Goal: Information Seeking & Learning: Learn about a topic

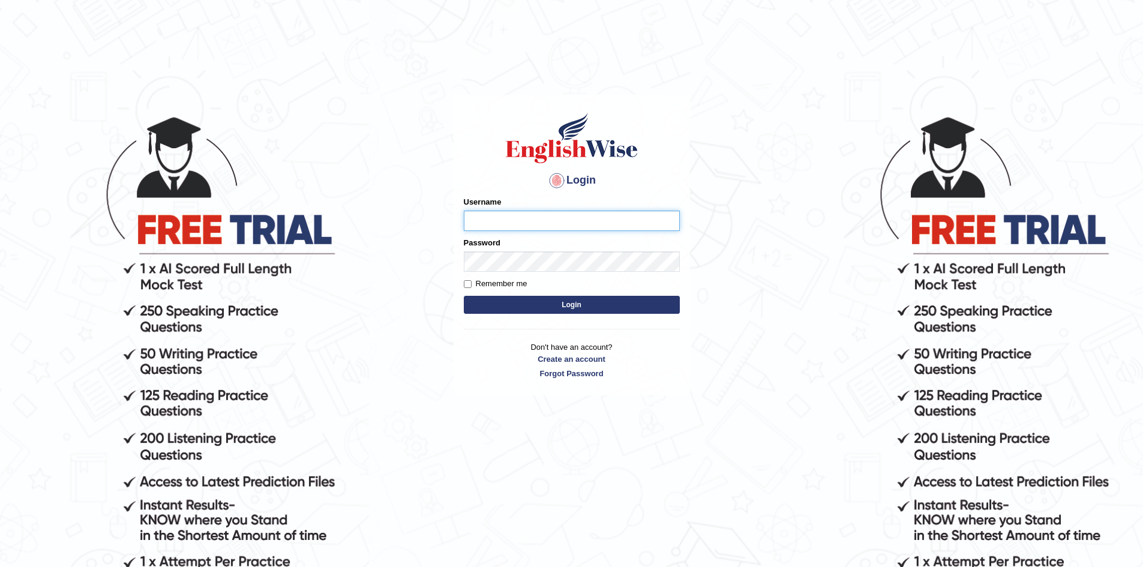
type input "Eunice7589"
click at [573, 304] on button "Login" at bounding box center [572, 305] width 216 height 18
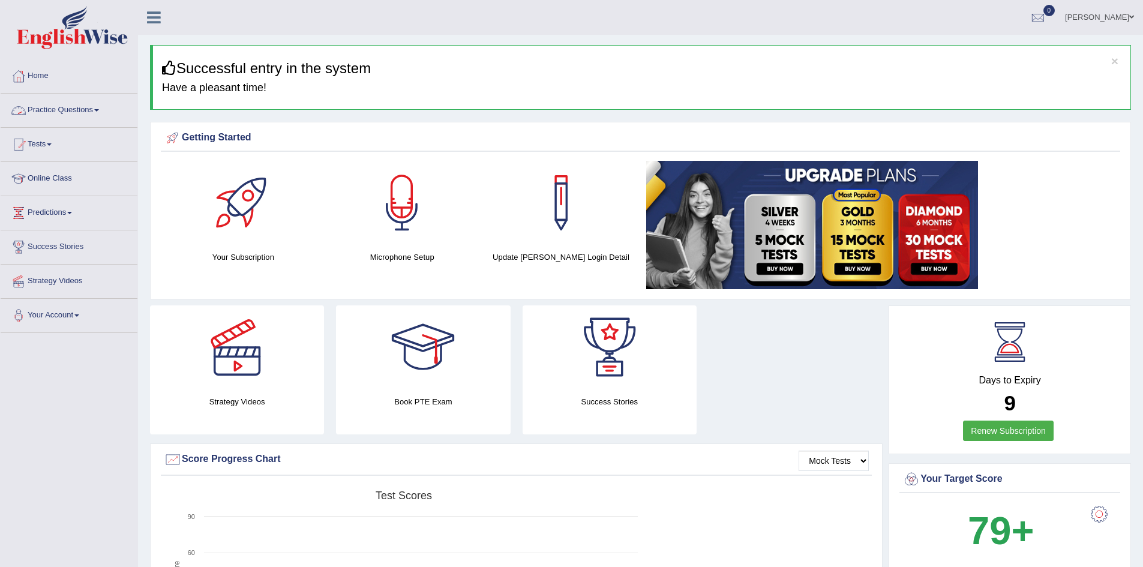
click at [92, 110] on link "Practice Questions" at bounding box center [69, 109] width 137 height 30
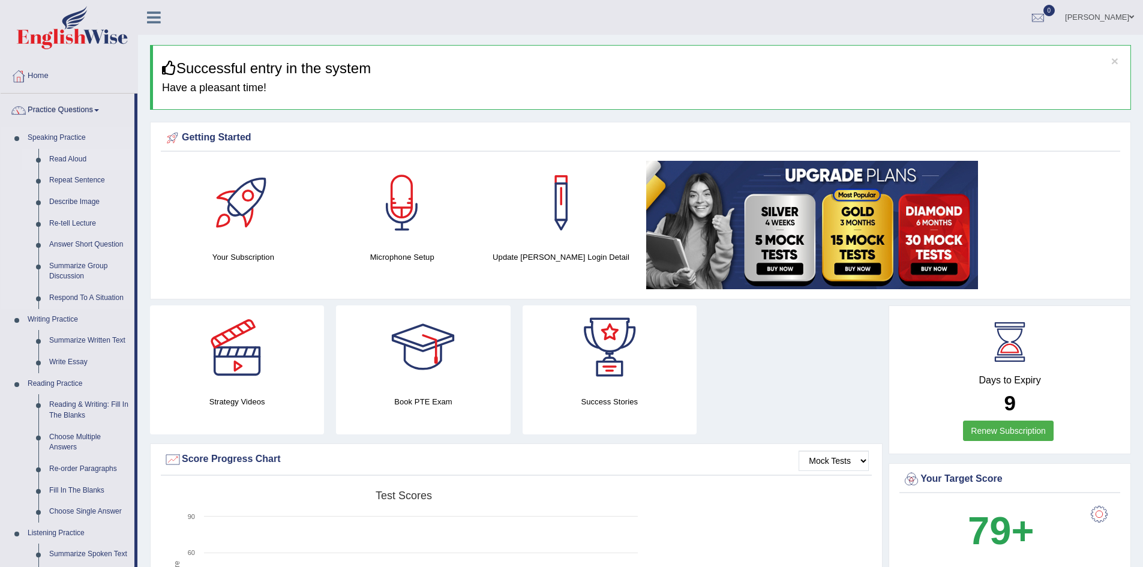
click at [77, 159] on link "Read Aloud" at bounding box center [89, 160] width 91 height 22
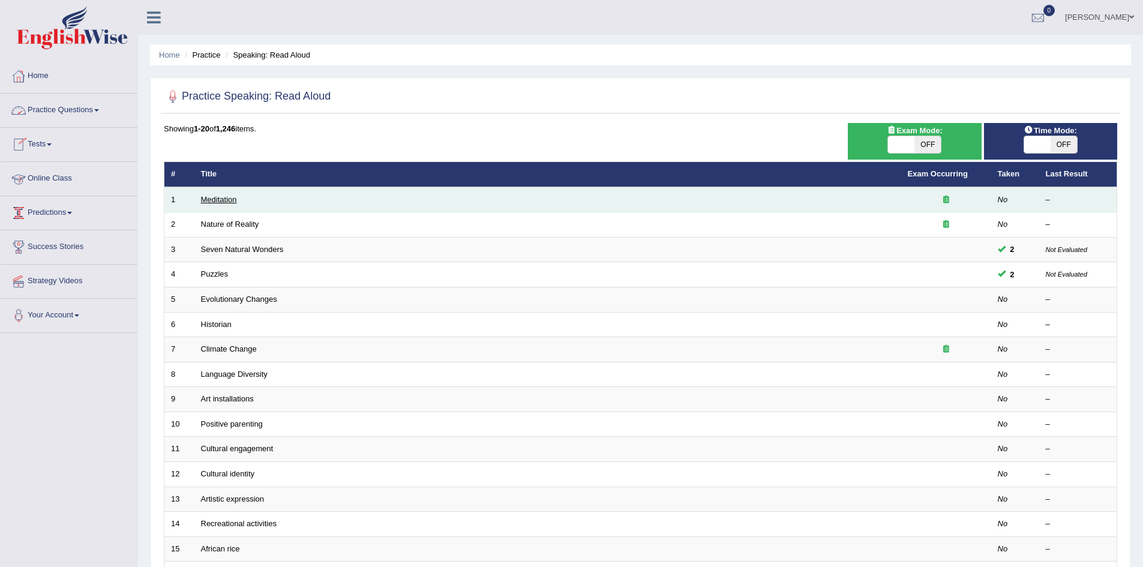
click at [215, 198] on link "Meditation" at bounding box center [219, 199] width 36 height 9
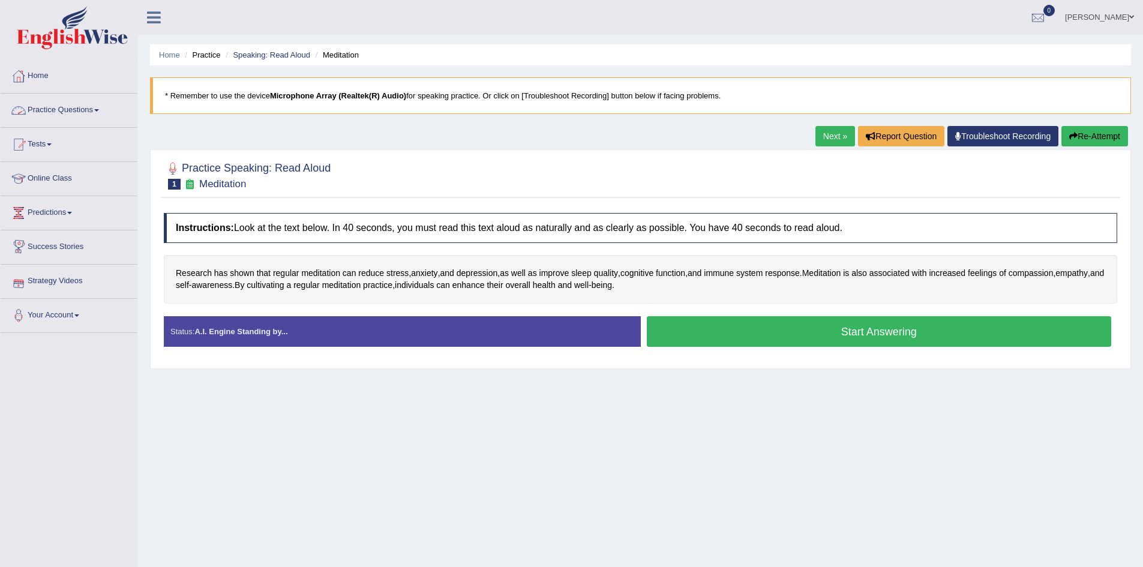
click at [100, 115] on link "Practice Questions" at bounding box center [69, 109] width 137 height 30
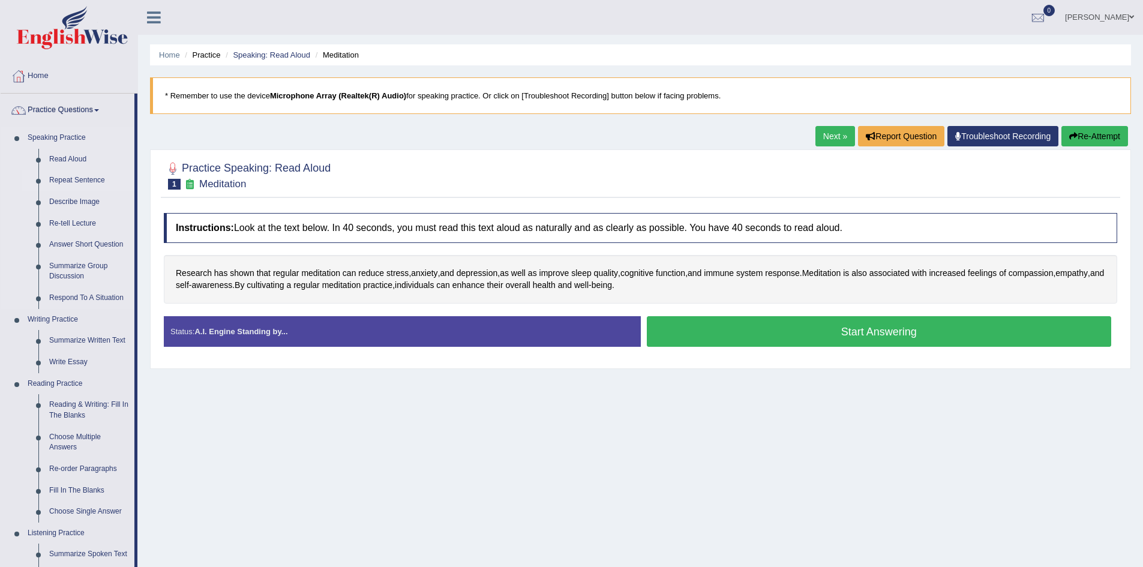
click at [80, 179] on link "Repeat Sentence" at bounding box center [89, 181] width 91 height 22
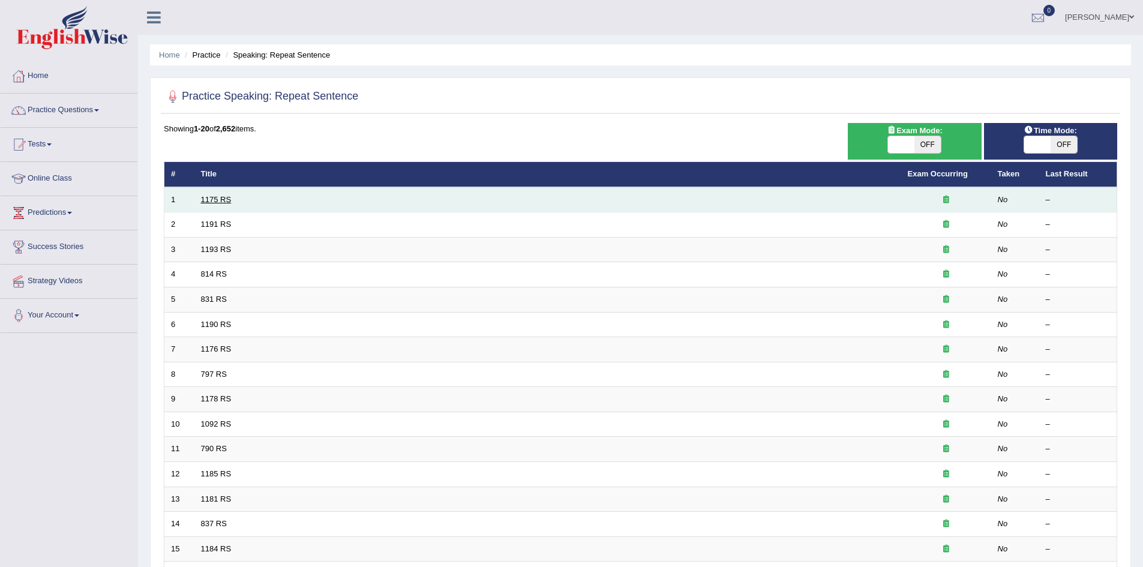
click at [217, 197] on link "1175 RS" at bounding box center [216, 199] width 31 height 9
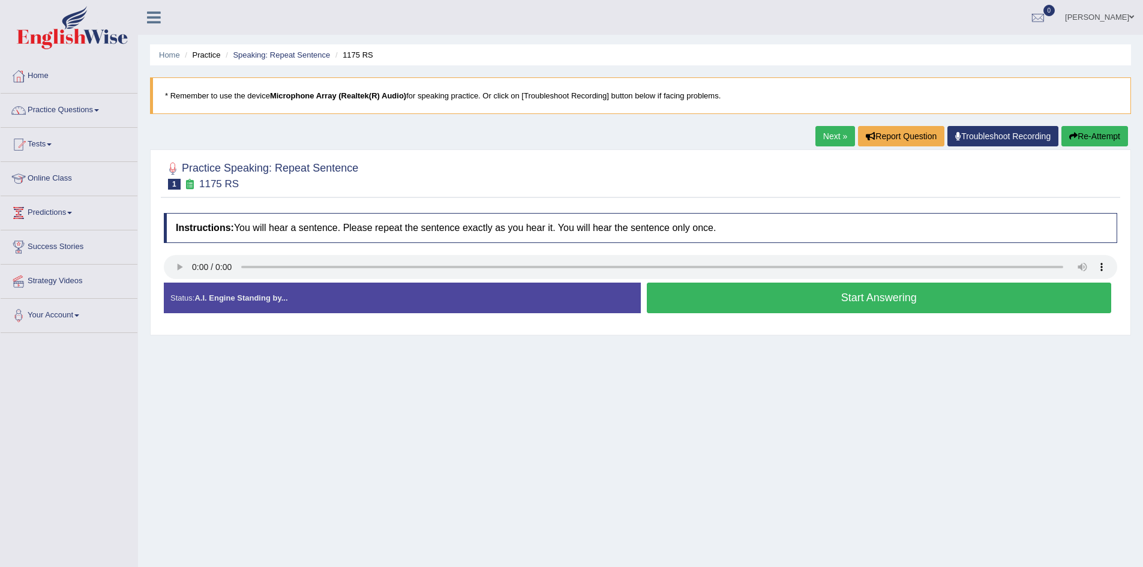
scroll to position [63, 0]
